Goal: Complete application form

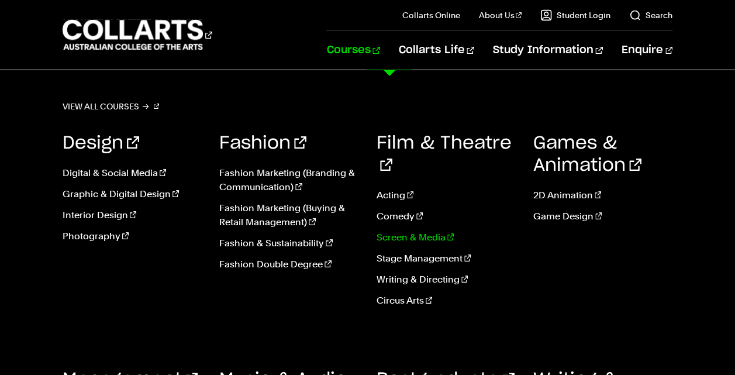
click at [417, 230] on link "Screen & Media" at bounding box center [446, 237] width 139 height 14
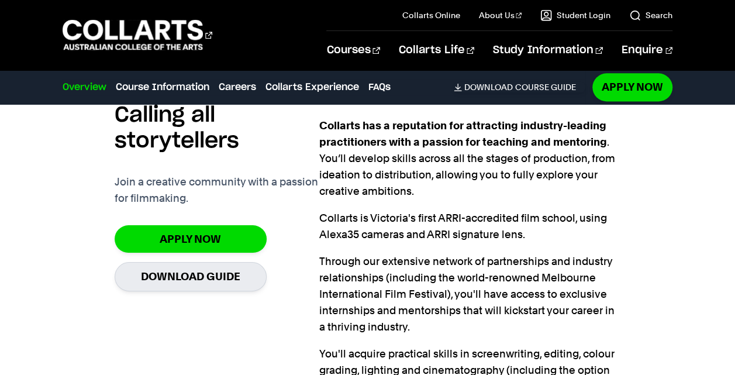
scroll to position [742, 0]
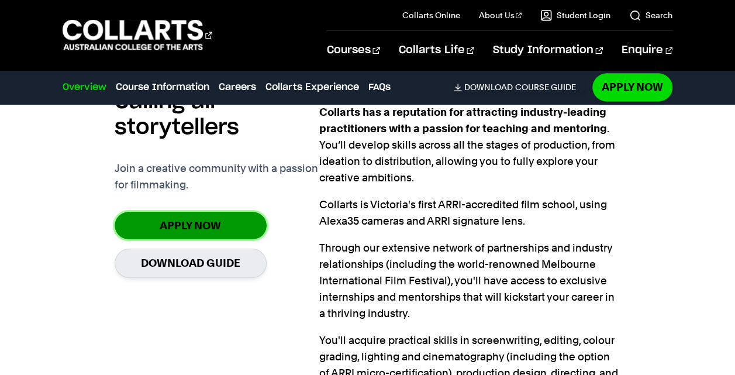
click at [234, 223] on link "Apply Now" at bounding box center [191, 225] width 152 height 27
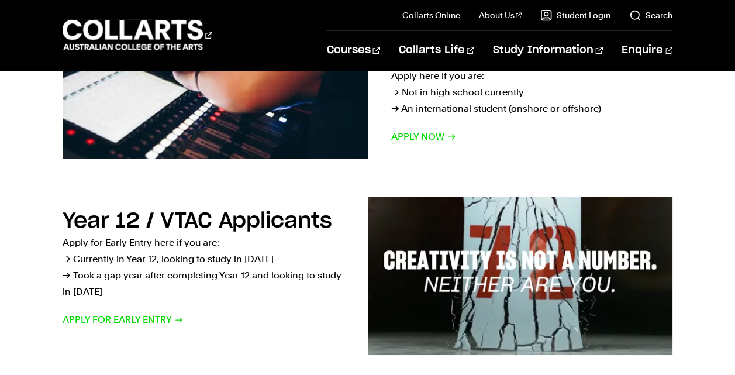
scroll to position [279, 0]
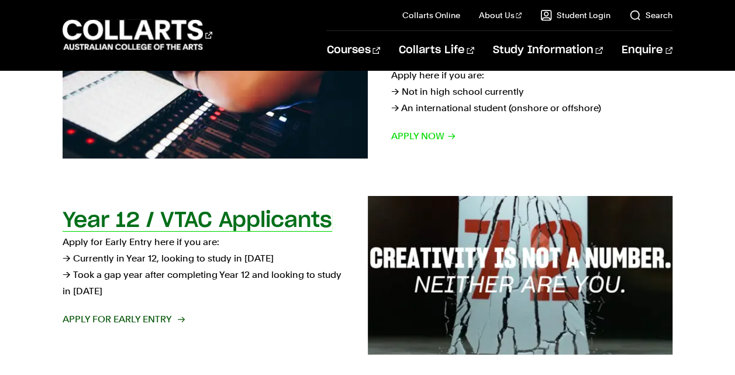
click at [258, 215] on h2 "Year 12 / VTAC Applicants" at bounding box center [198, 220] width 270 height 21
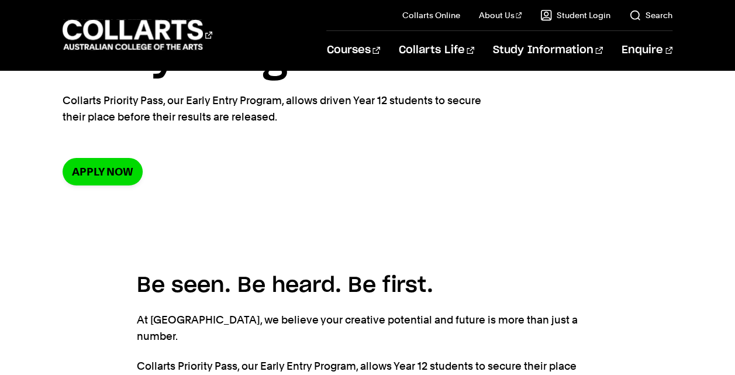
scroll to position [144, 0]
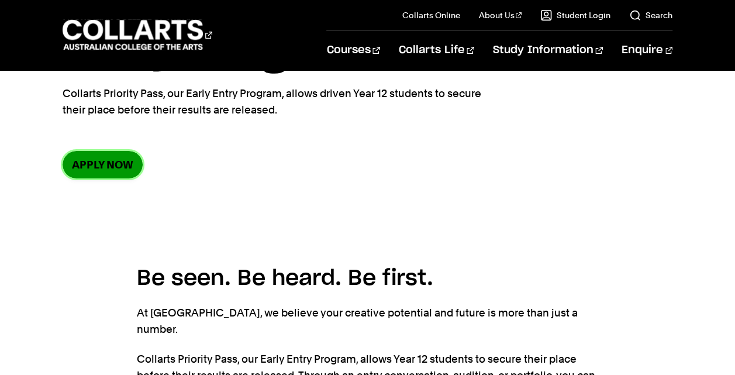
click at [112, 168] on link "Apply now" at bounding box center [103, 164] width 80 height 27
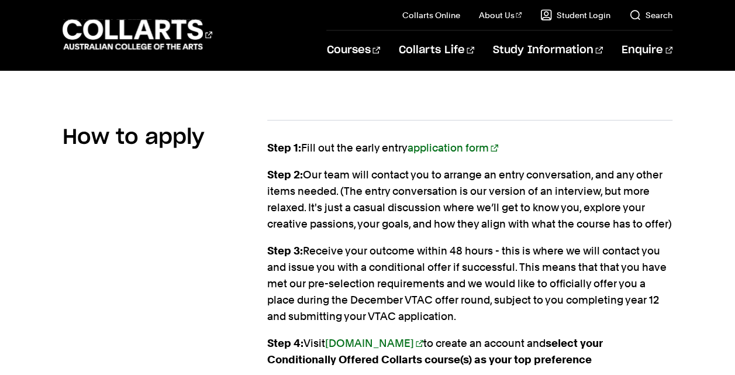
scroll to position [1341, 0]
